Goal: Book appointment/travel/reservation

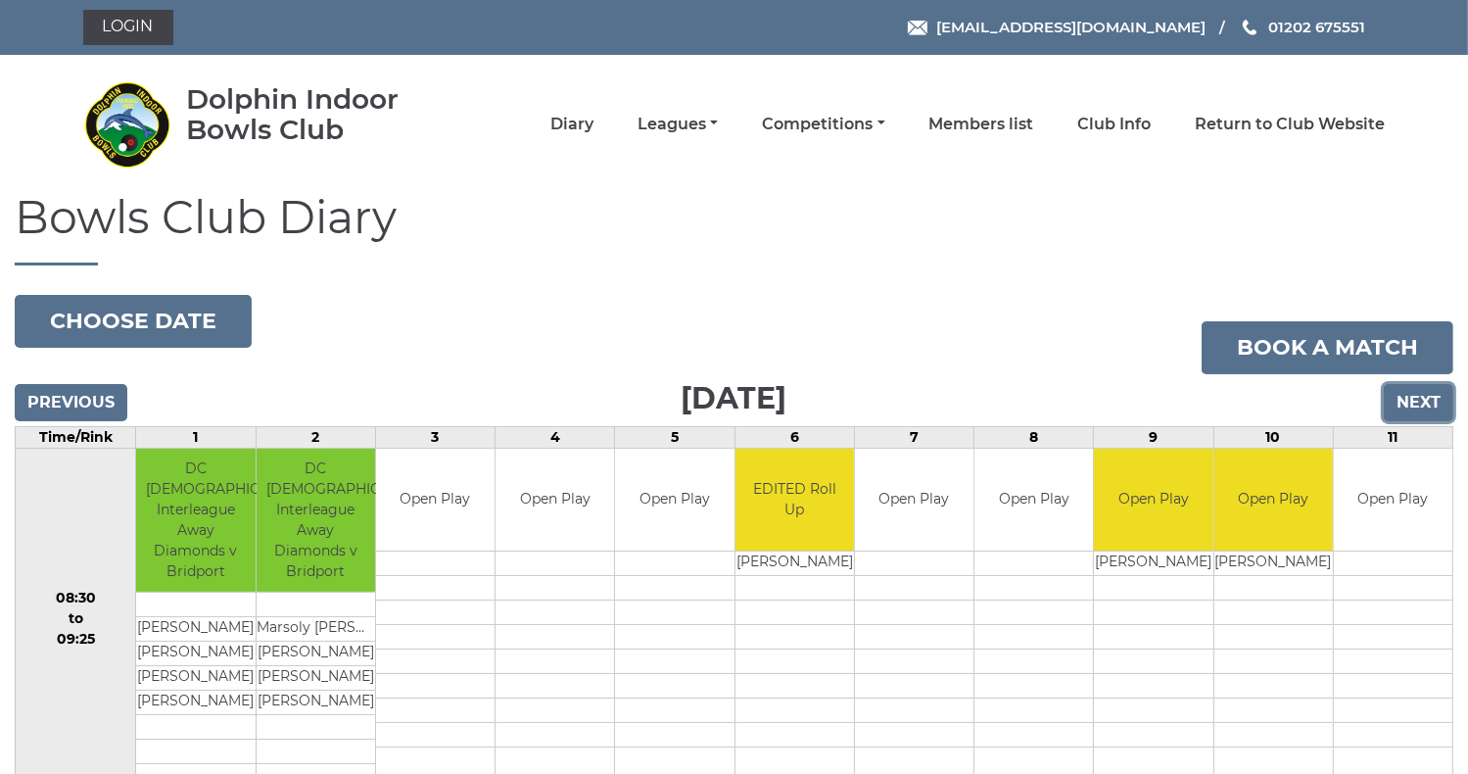
click at [1411, 401] on input "Next" at bounding box center [1419, 402] width 70 height 37
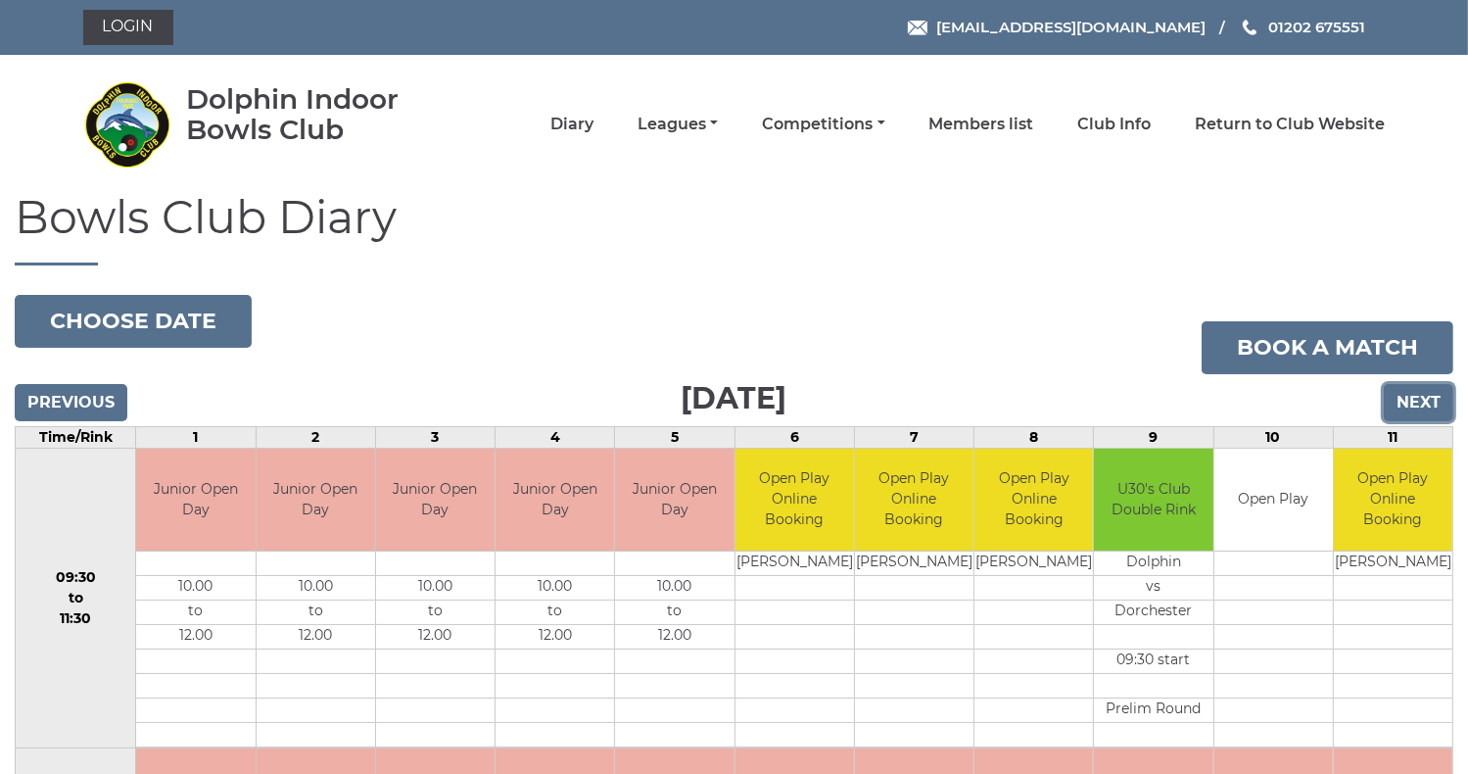
click at [1411, 401] on input "Next" at bounding box center [1419, 402] width 70 height 37
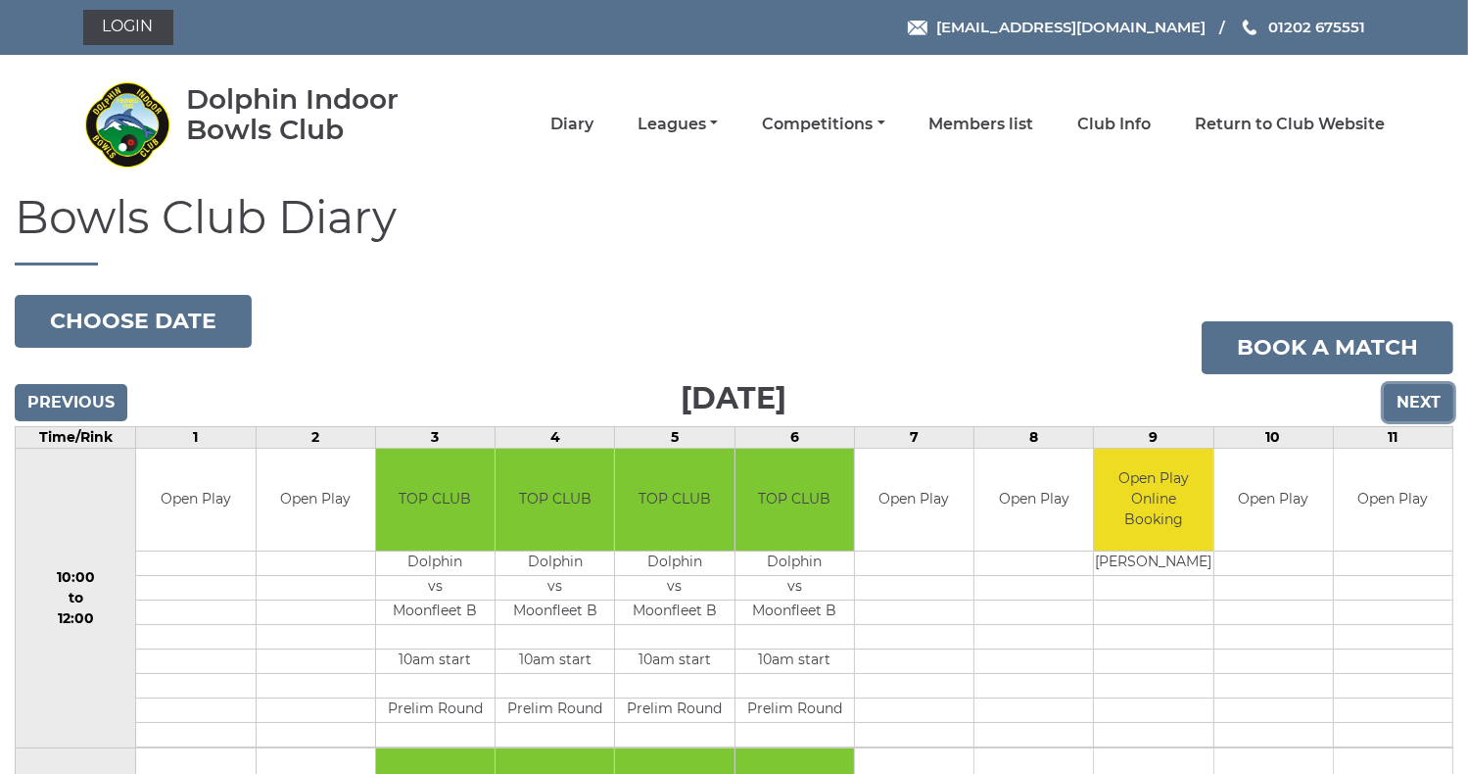
click at [1411, 401] on input "Next" at bounding box center [1419, 402] width 70 height 37
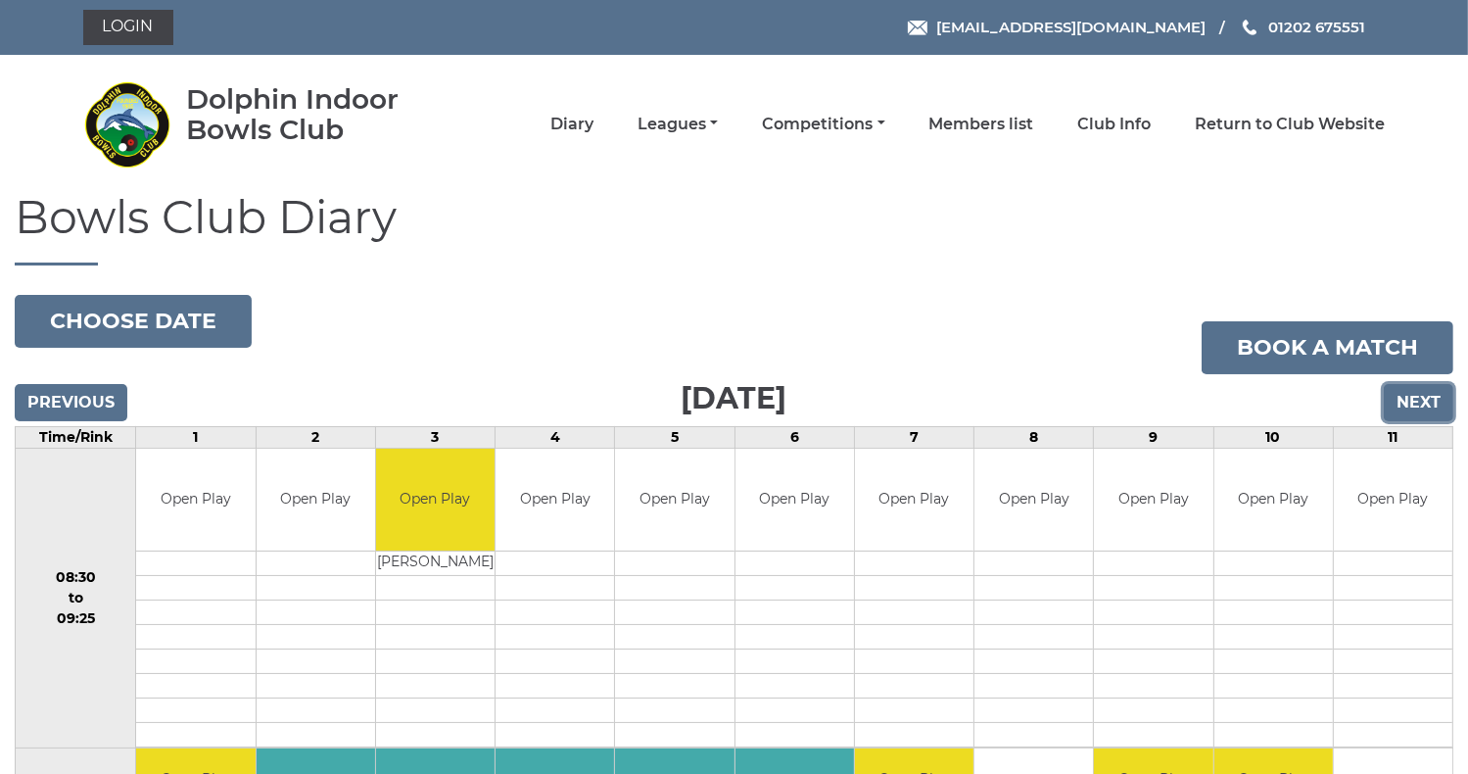
click at [1411, 401] on input "Next" at bounding box center [1419, 402] width 70 height 37
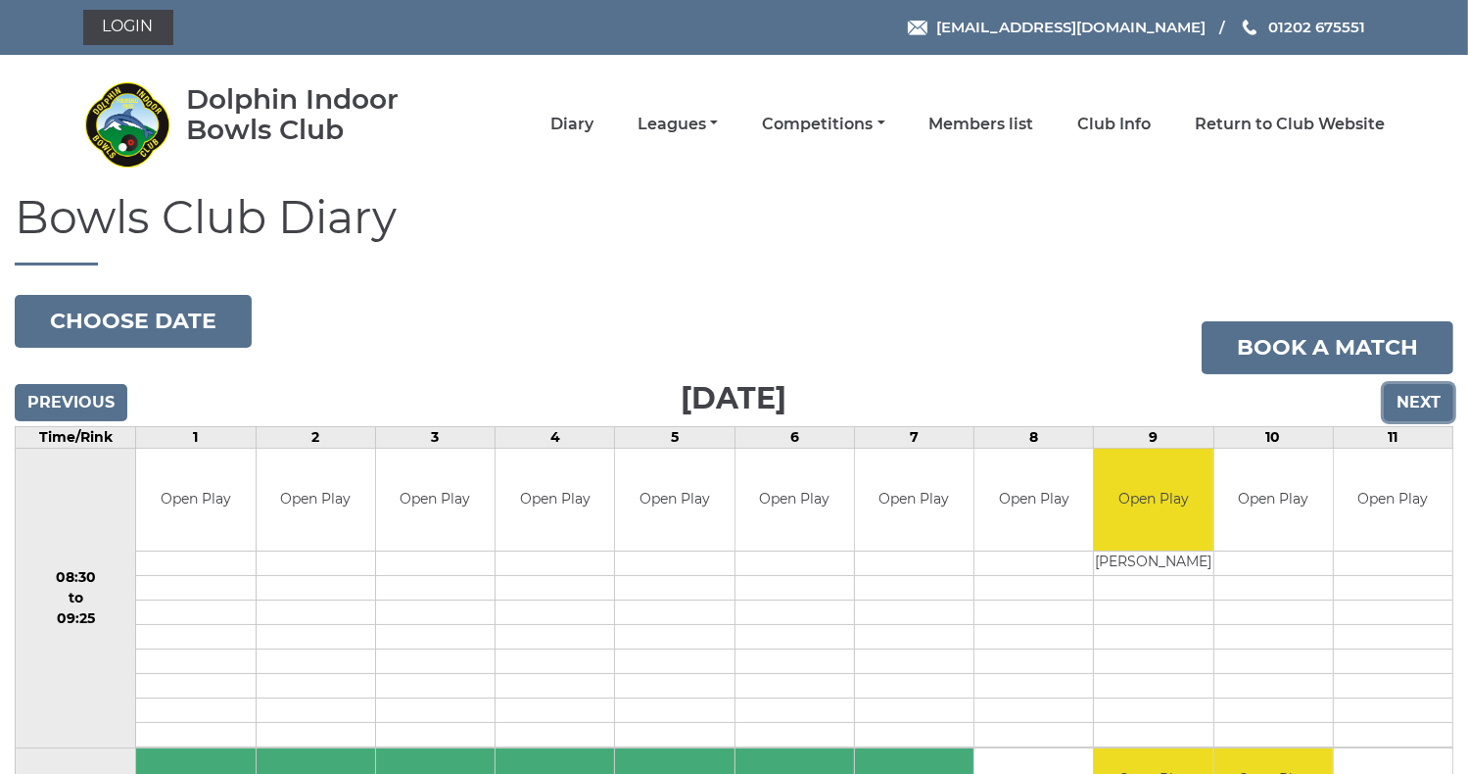
click at [1411, 401] on input "Next" at bounding box center [1419, 402] width 70 height 37
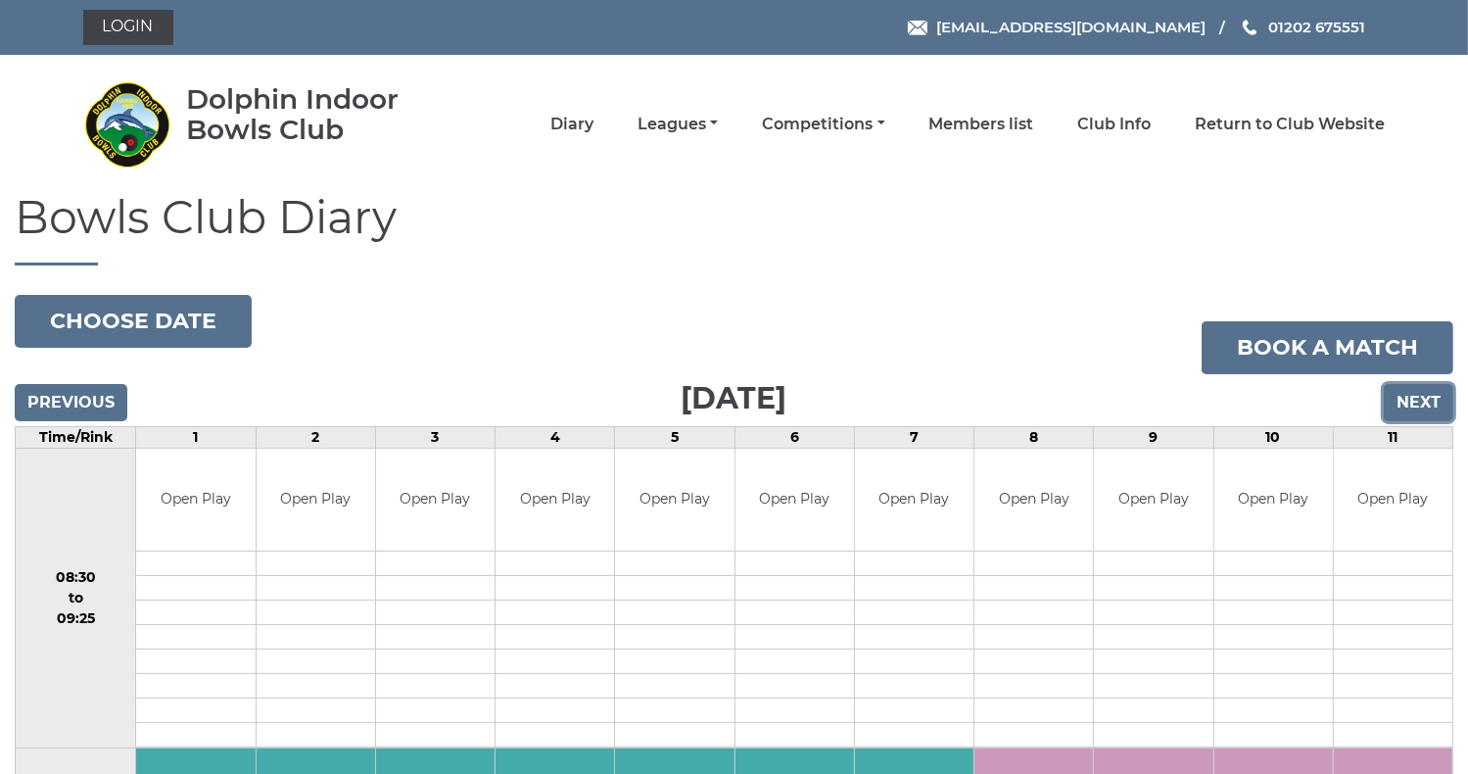
click at [1411, 401] on input "Next" at bounding box center [1419, 402] width 70 height 37
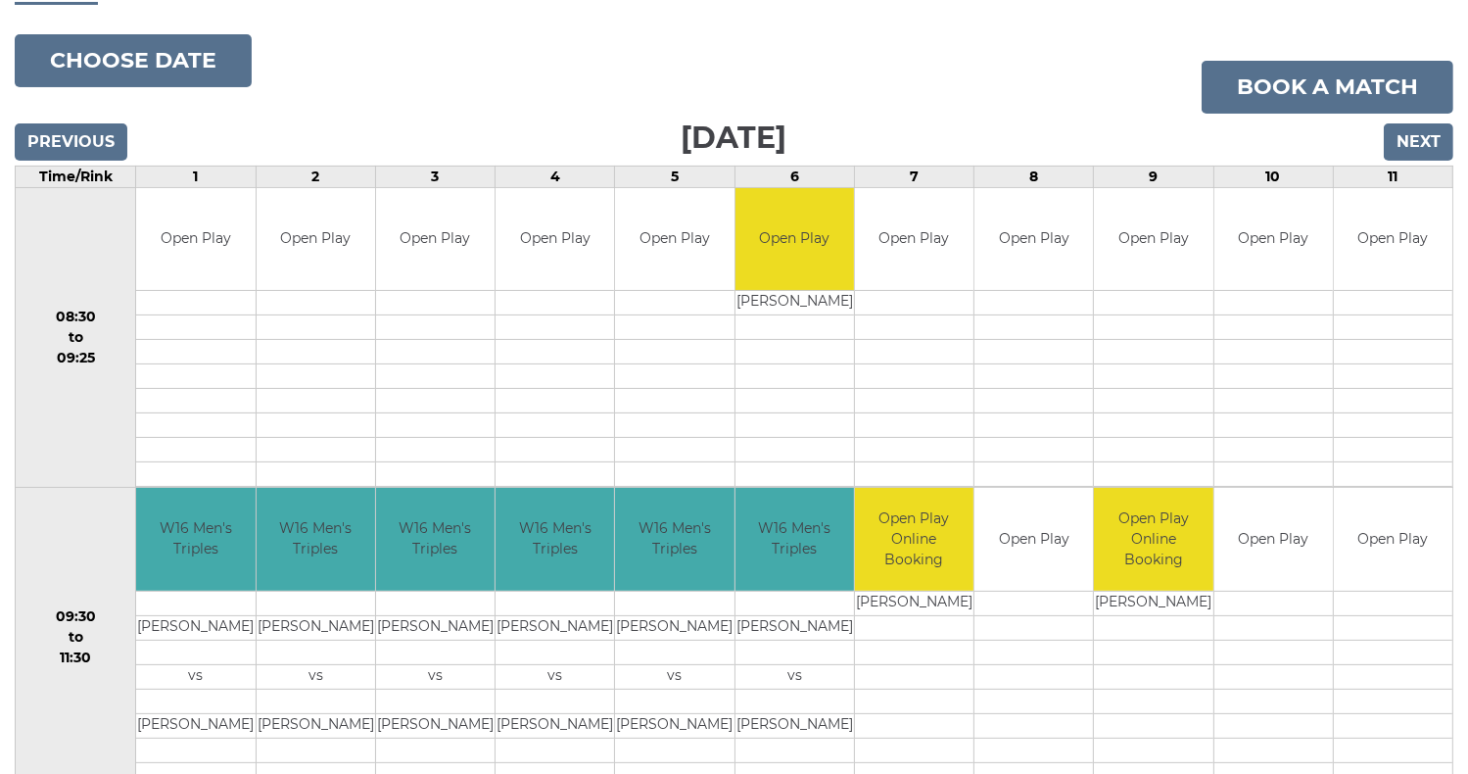
scroll to position [221, 0]
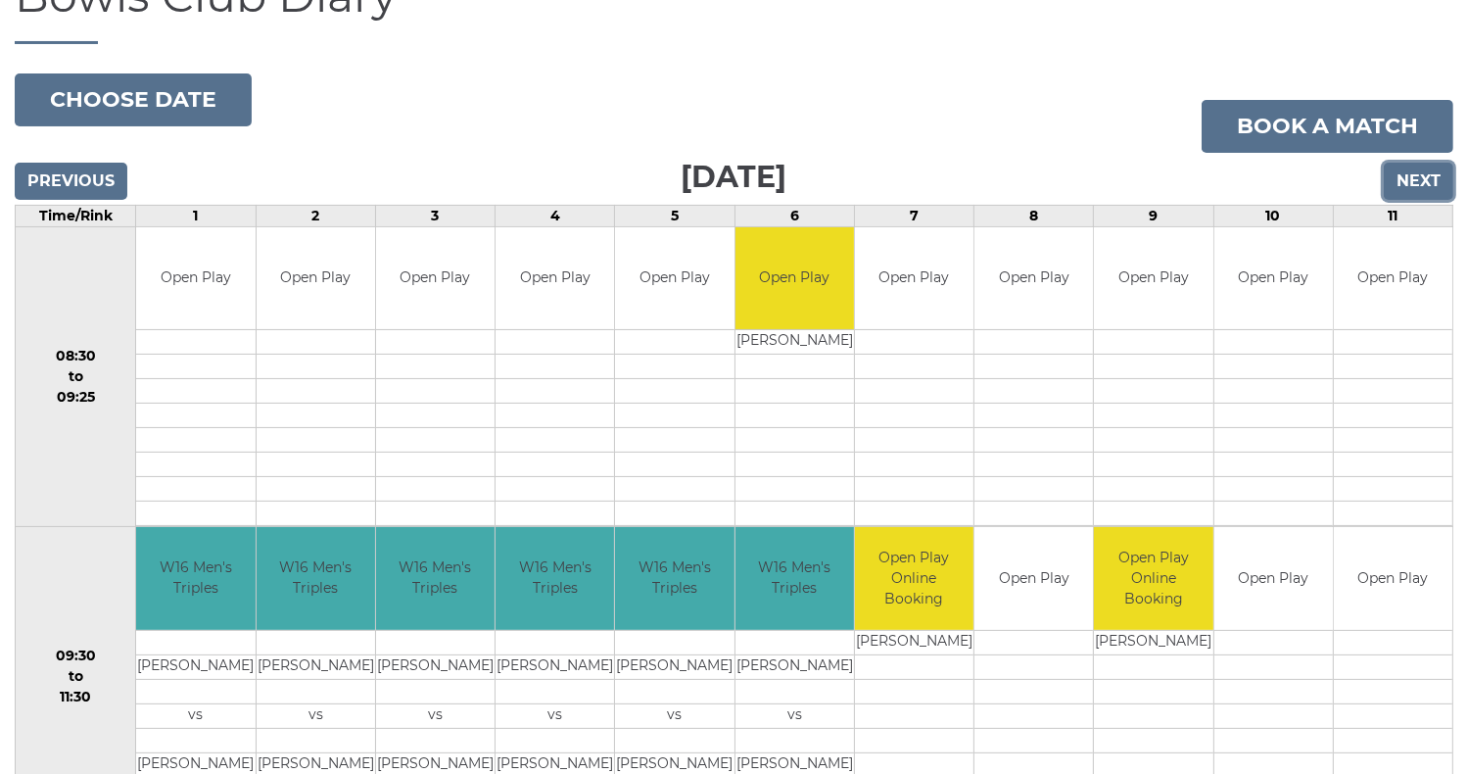
click at [1414, 189] on input "Next" at bounding box center [1419, 181] width 70 height 37
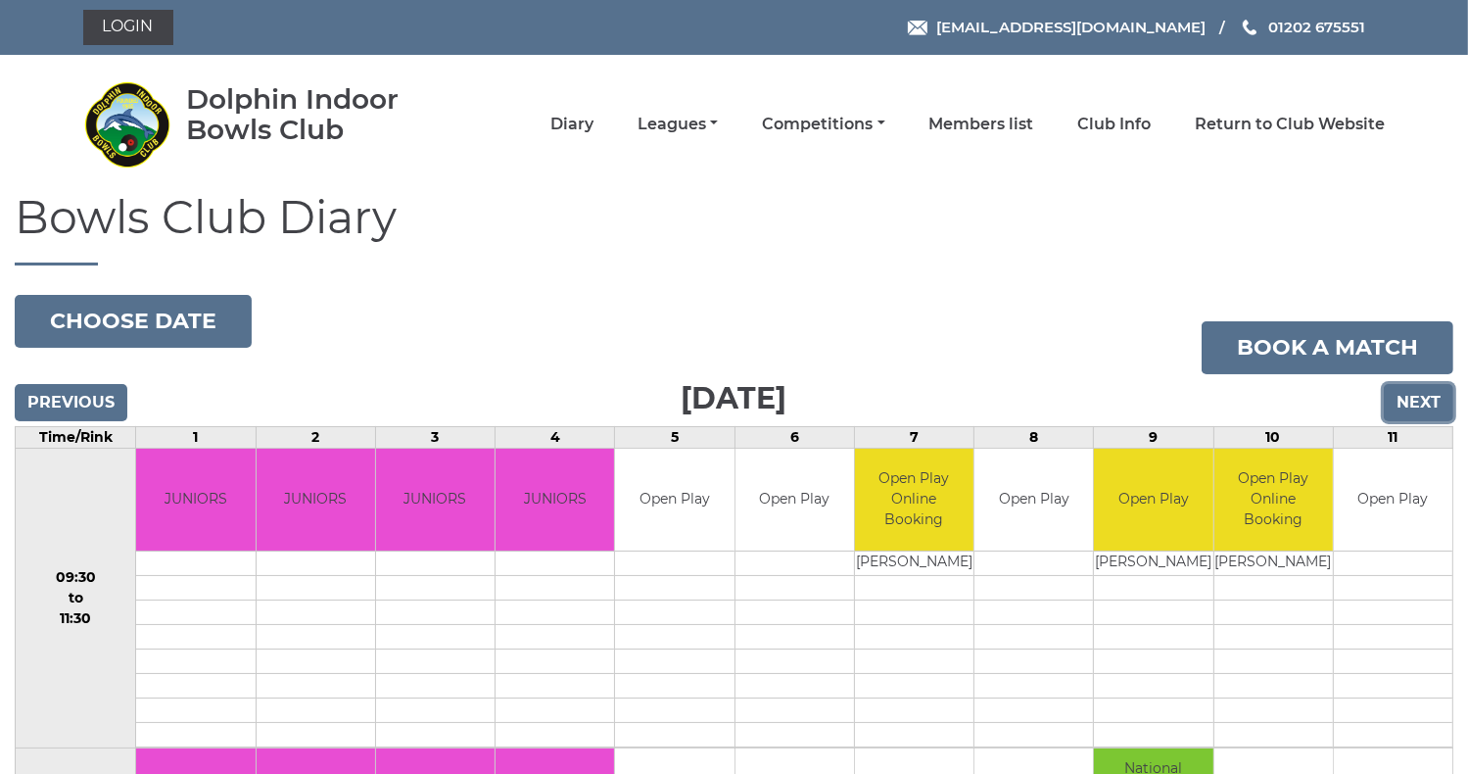
click at [1417, 405] on input "Next" at bounding box center [1419, 402] width 70 height 37
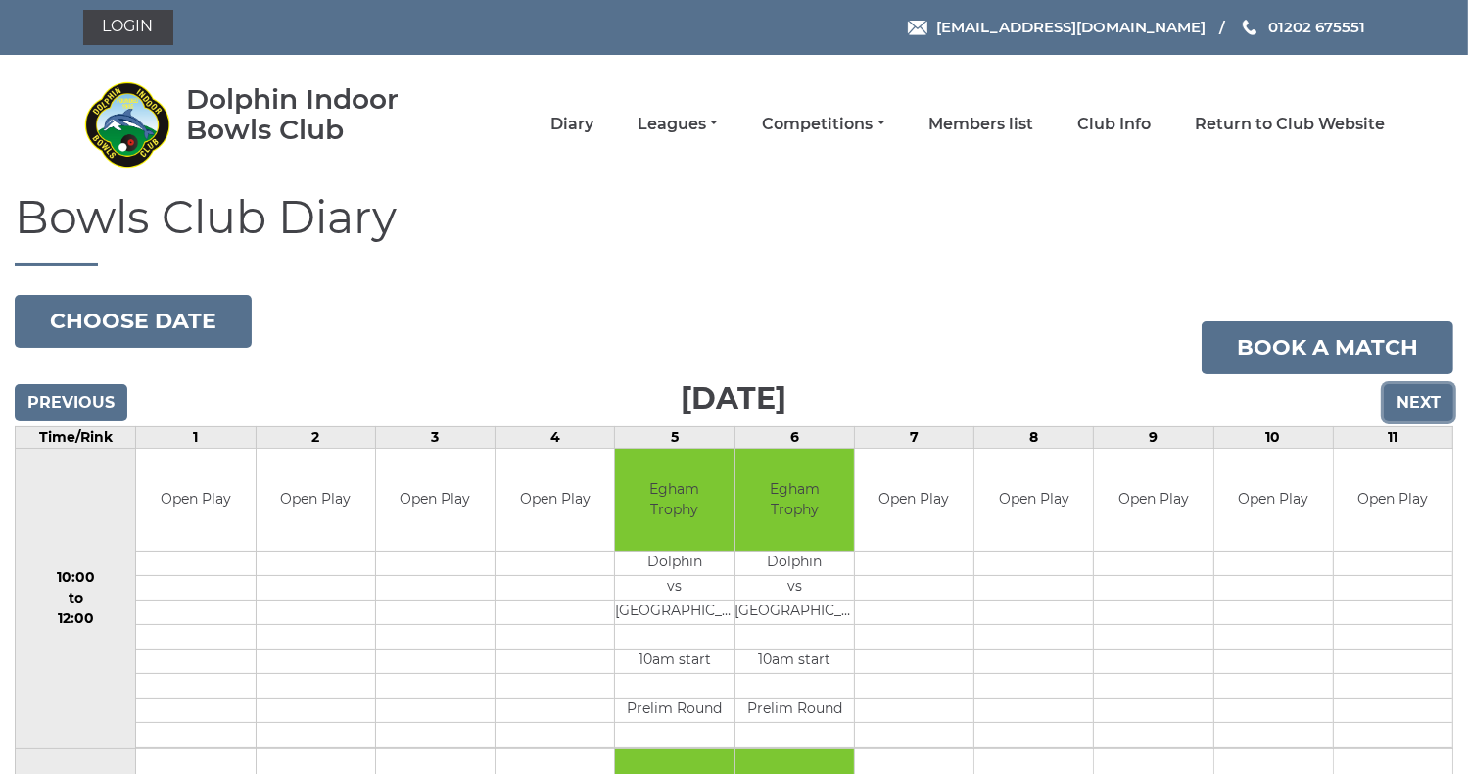
click at [1417, 405] on input "Next" at bounding box center [1419, 402] width 70 height 37
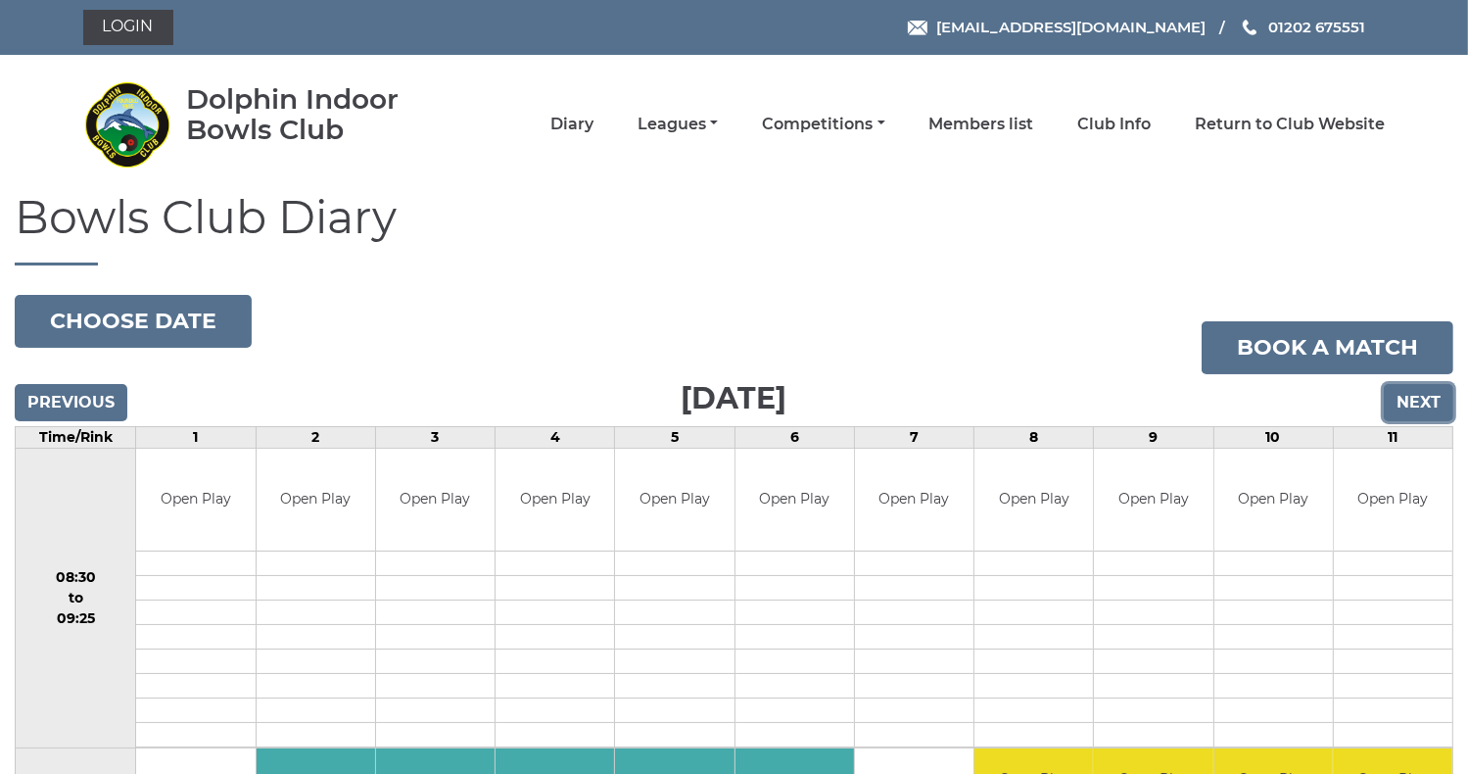
click at [1417, 405] on input "Next" at bounding box center [1419, 402] width 70 height 37
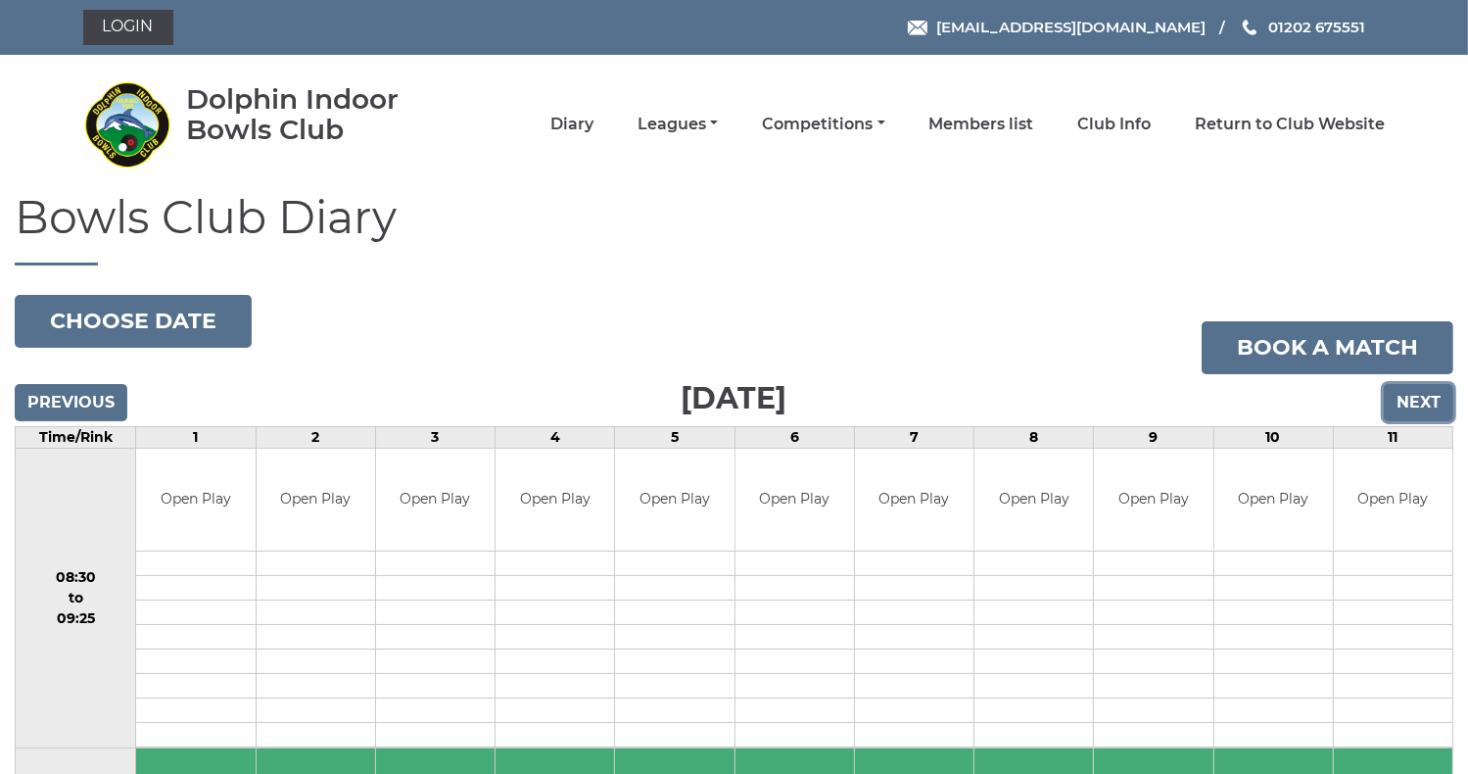
click at [1417, 405] on input "Next" at bounding box center [1419, 402] width 70 height 37
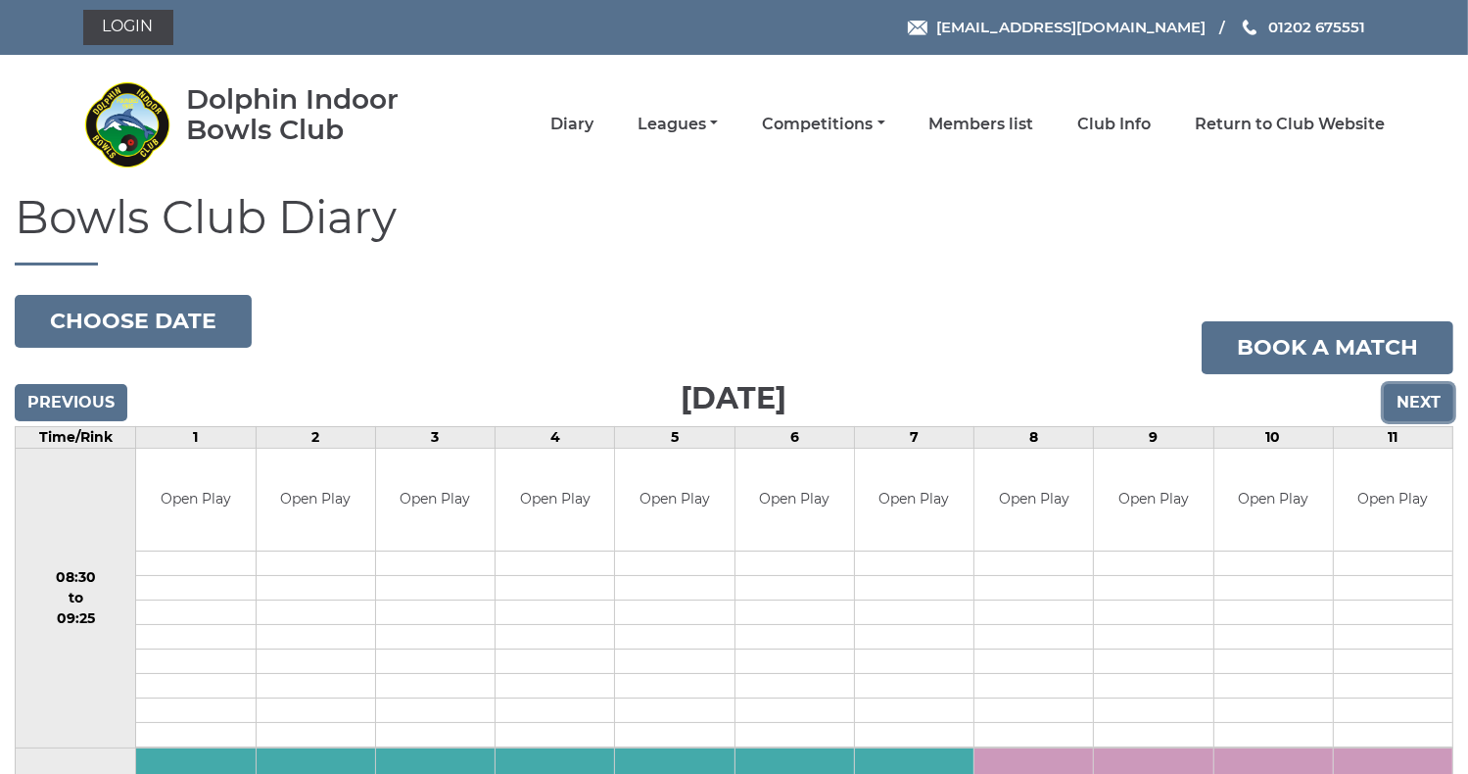
click at [1417, 405] on input "Next" at bounding box center [1419, 402] width 70 height 37
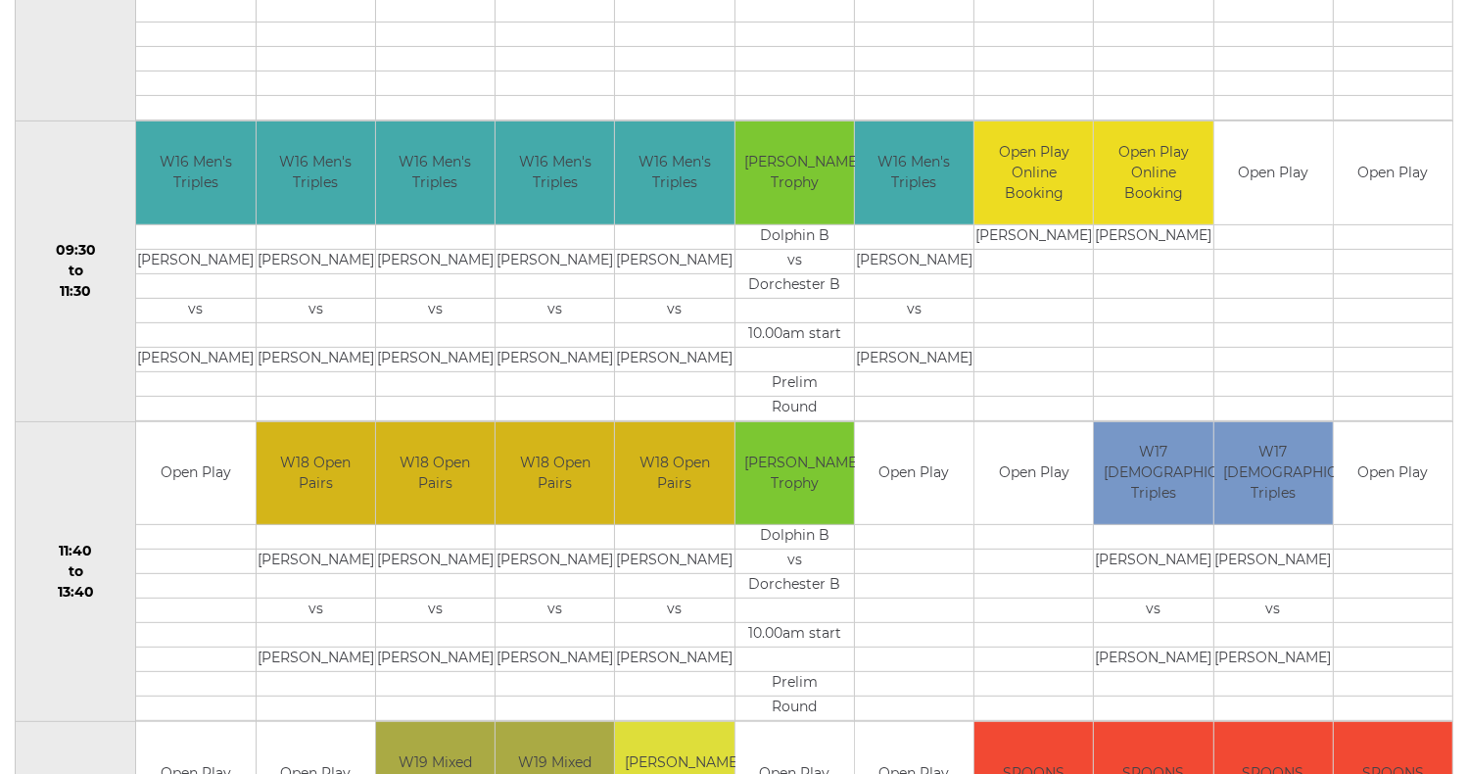
scroll to position [666, 0]
